Goal: Information Seeking & Learning: Learn about a topic

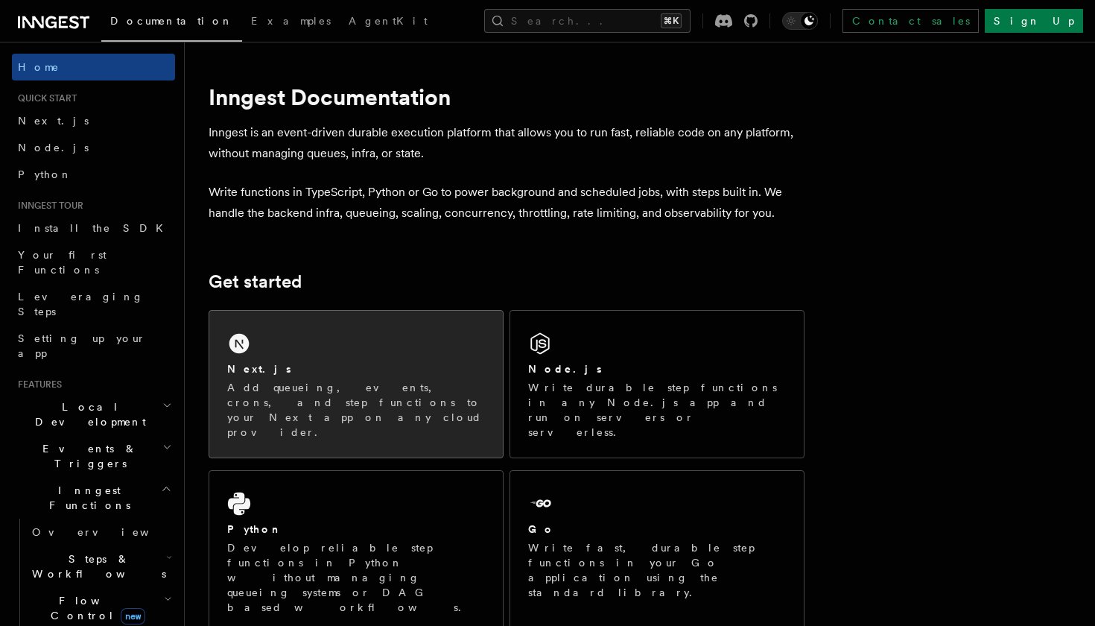
click at [308, 346] on div "Next.js Add queueing, events, crons, and step functions to your Next app on any…" at bounding box center [355, 384] width 293 height 147
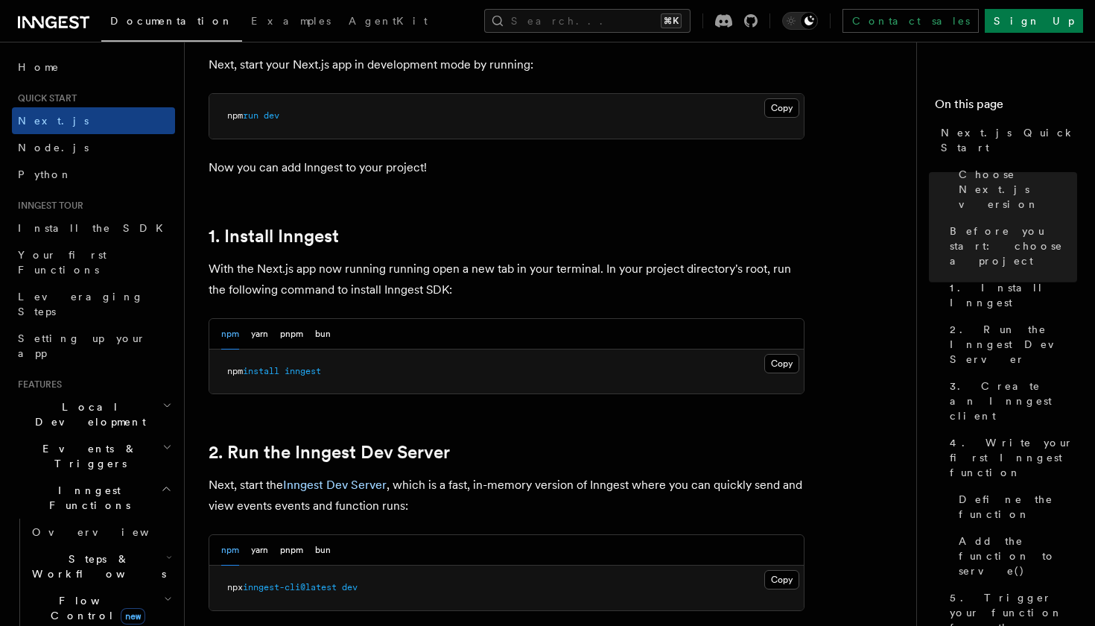
scroll to position [669, 0]
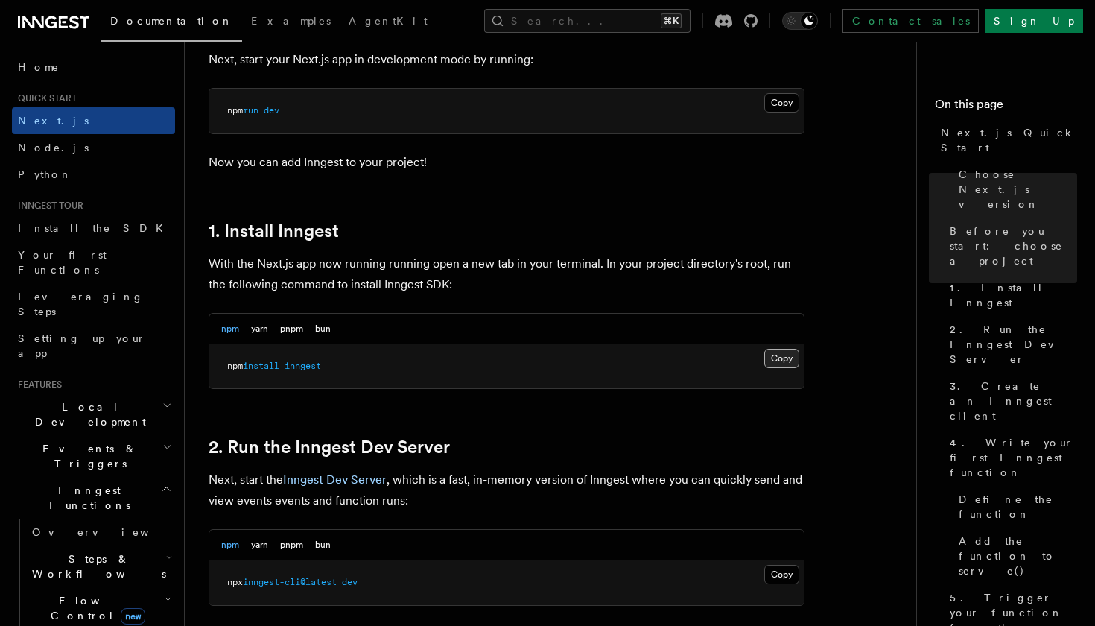
click at [782, 355] on button "Copy Copied" at bounding box center [781, 358] width 35 height 19
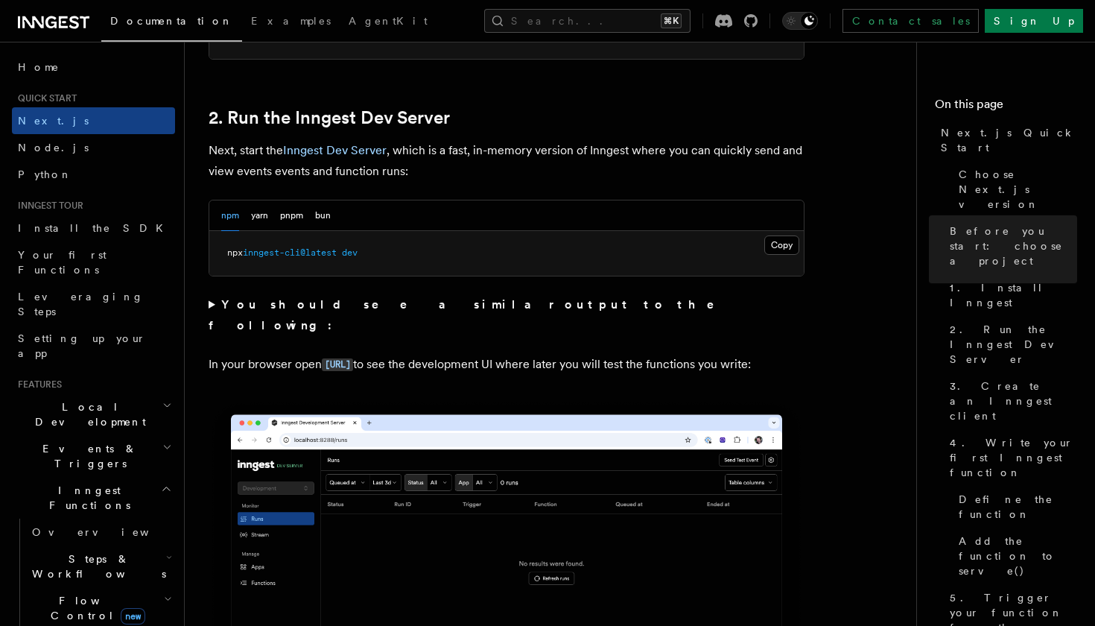
scroll to position [997, 0]
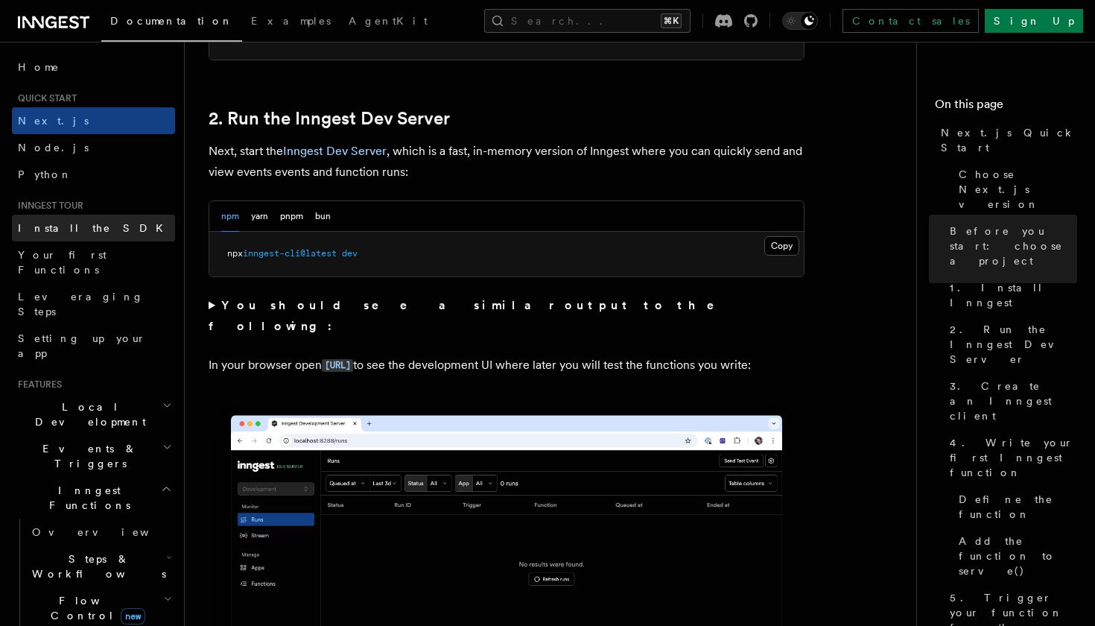
click at [75, 218] on link "Install the SDK" at bounding box center [93, 228] width 163 height 27
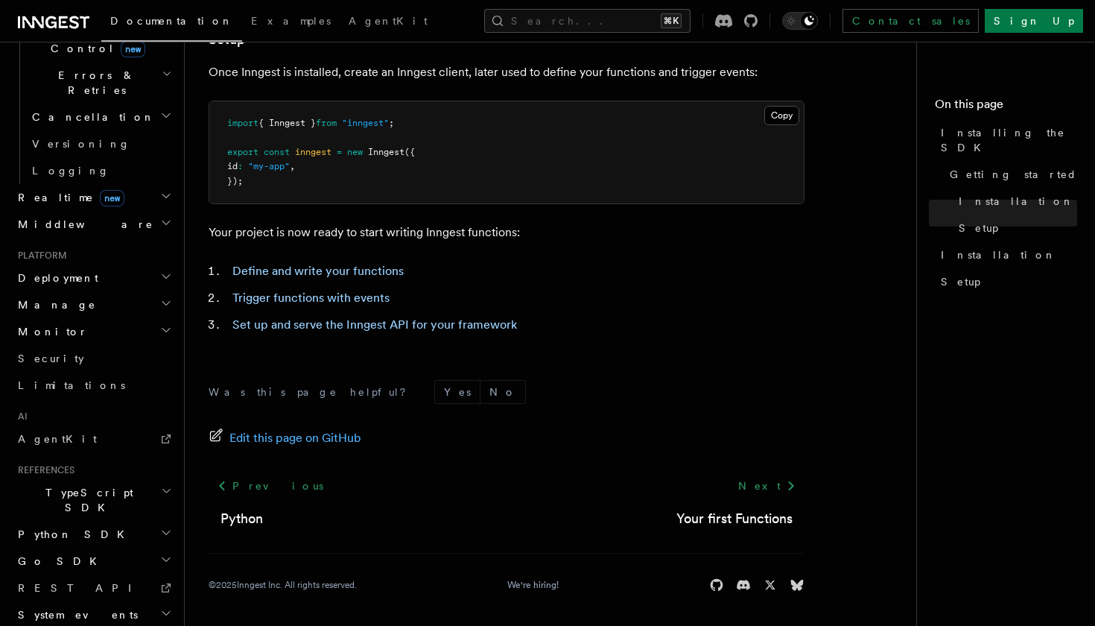
scroll to position [566, 0]
click at [69, 426] on link "AgentKit" at bounding box center [93, 439] width 163 height 27
click at [98, 480] on h2 "TypeScript SDK" at bounding box center [93, 501] width 163 height 42
click at [102, 521] on link "Introduction" at bounding box center [100, 534] width 149 height 27
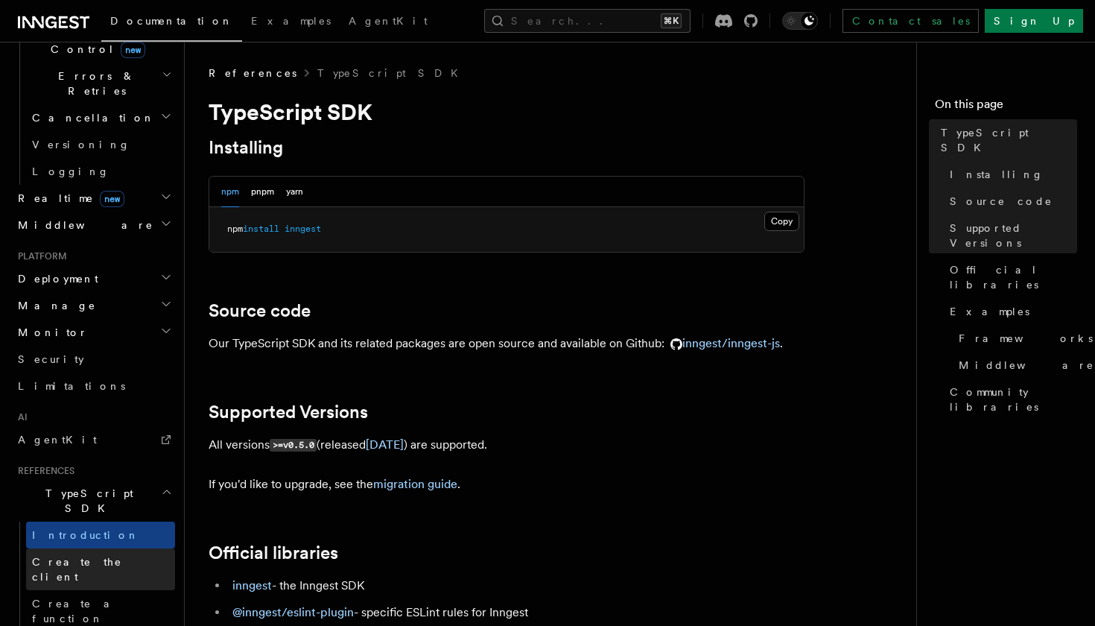
click at [80, 554] on span "Create the client" at bounding box center [103, 569] width 143 height 30
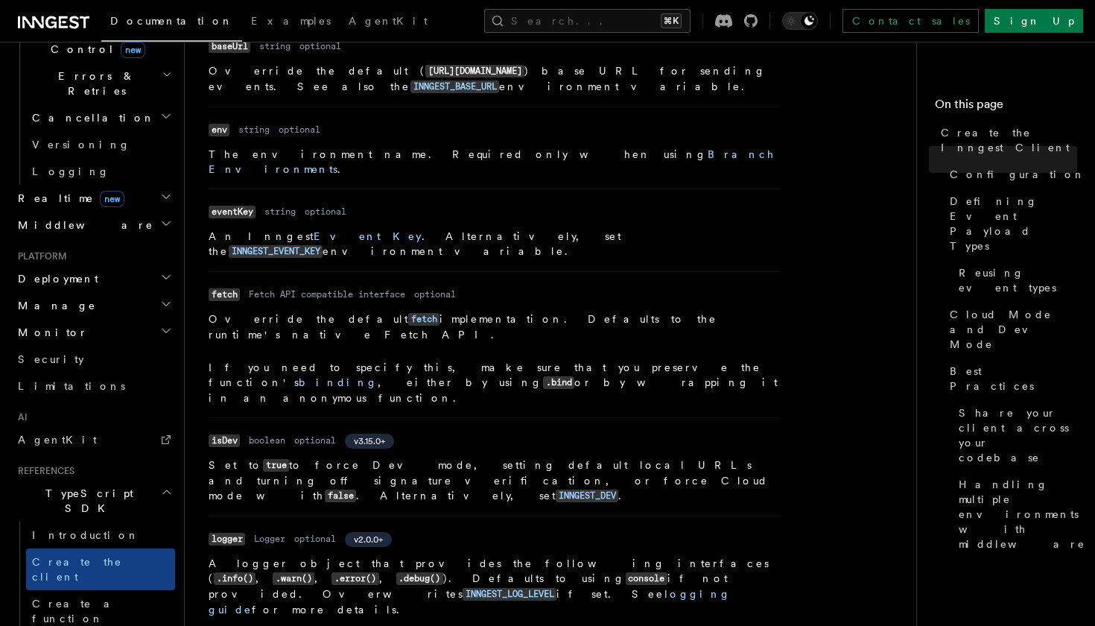
scroll to position [494, 0]
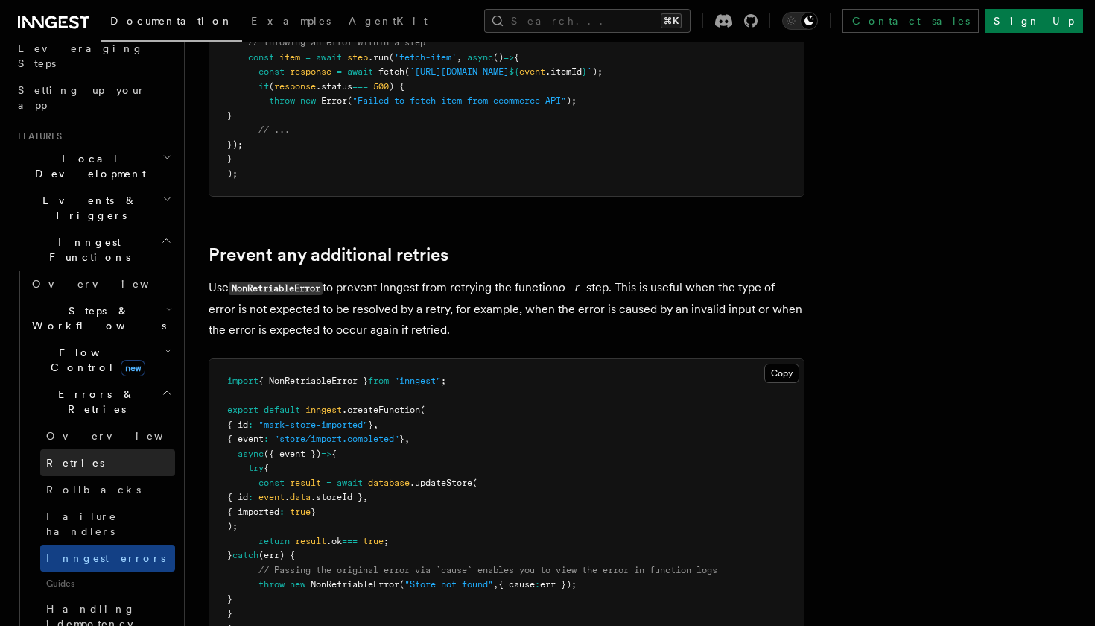
scroll to position [251, 0]
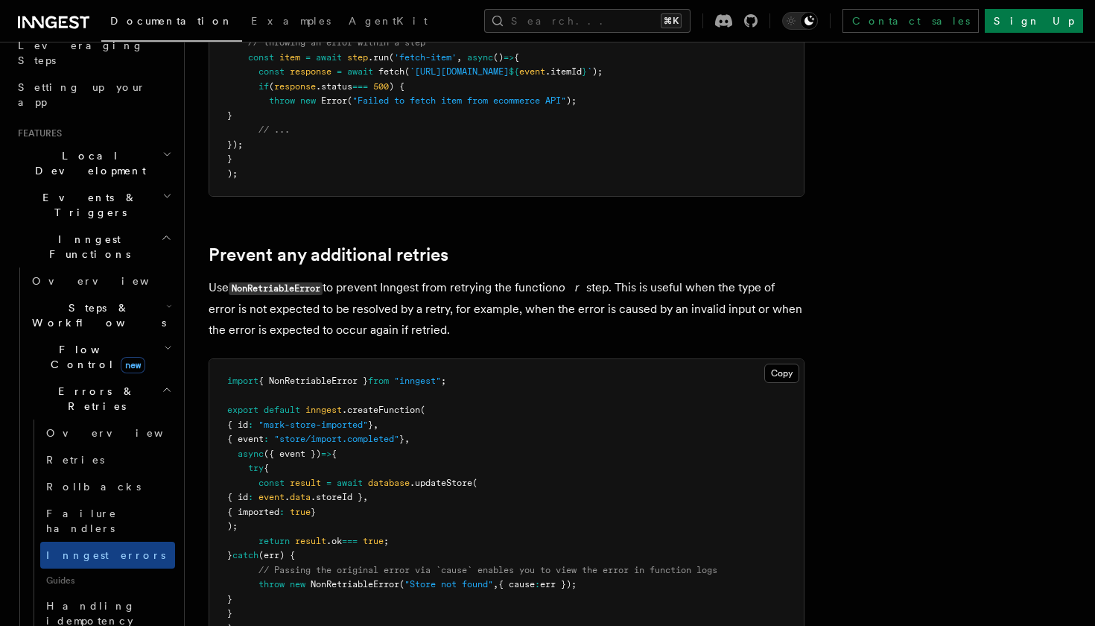
click at [118, 142] on h2 "Local Development" at bounding box center [93, 163] width 163 height 42
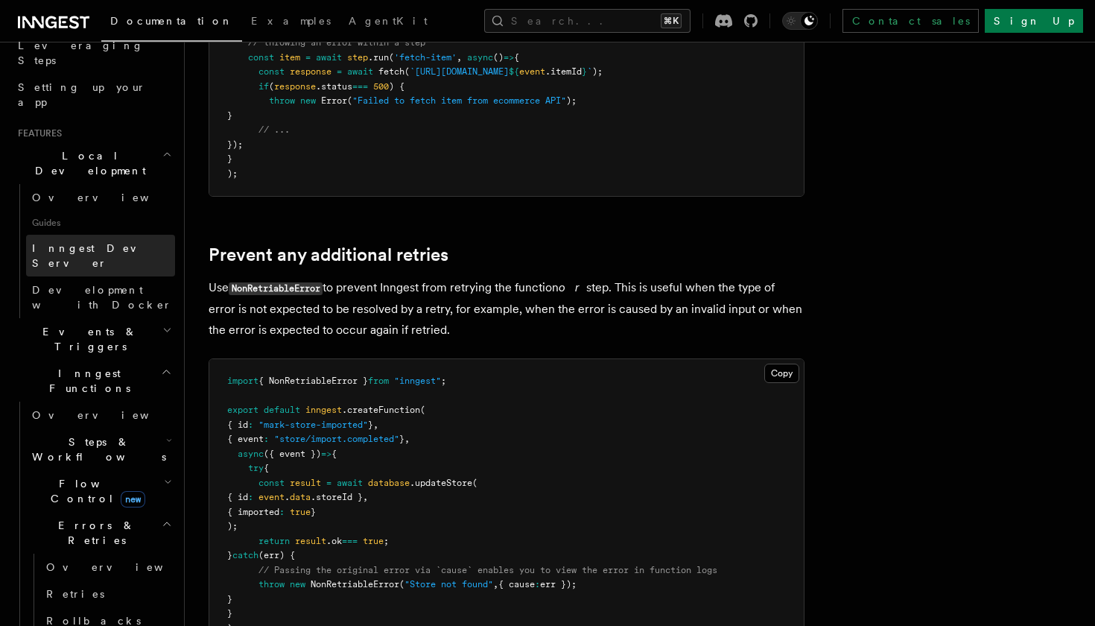
click at [114, 242] on span "Inngest Dev Server" at bounding box center [95, 255] width 127 height 27
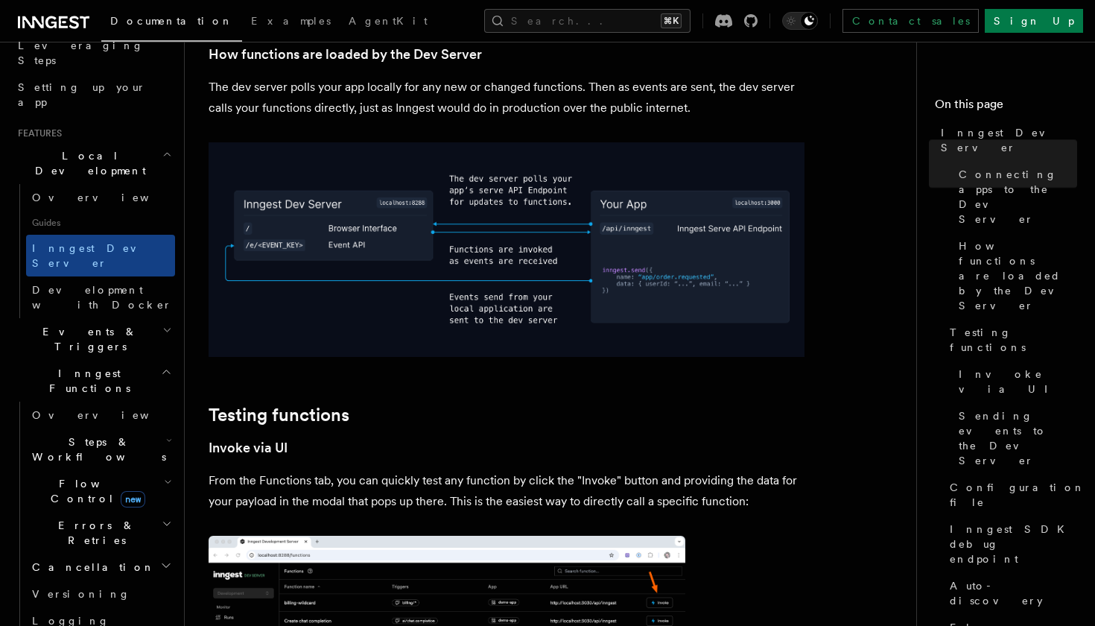
scroll to position [974, 0]
